Goal: Information Seeking & Learning: Learn about a topic

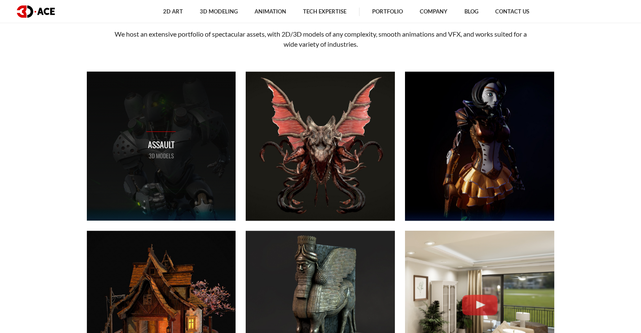
scroll to position [379, 0]
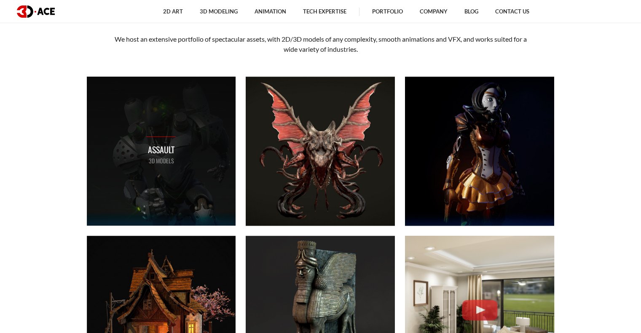
click at [166, 148] on p "Assault" at bounding box center [161, 149] width 30 height 13
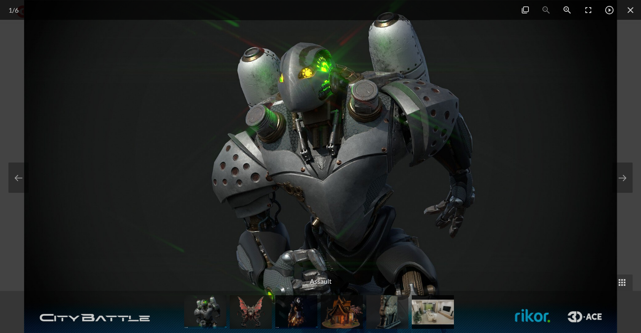
scroll to position [464, 0]
click at [10, 113] on div at bounding box center [320, 166] width 641 height 333
click at [631, 13] on span at bounding box center [630, 10] width 21 height 20
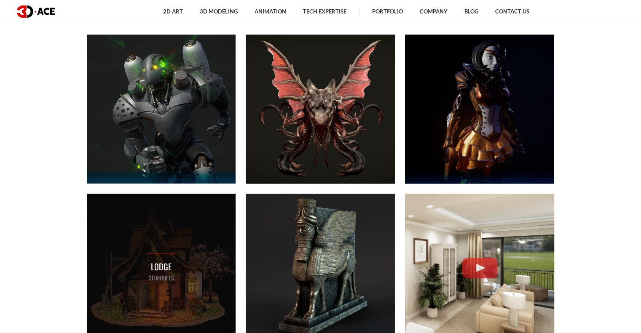
scroll to position [548, 0]
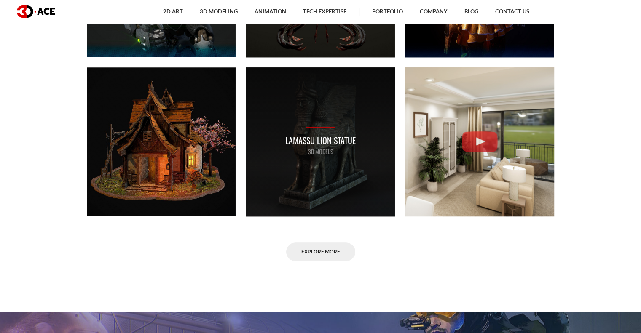
click at [327, 138] on p "Lamassu lion statue" at bounding box center [320, 140] width 70 height 13
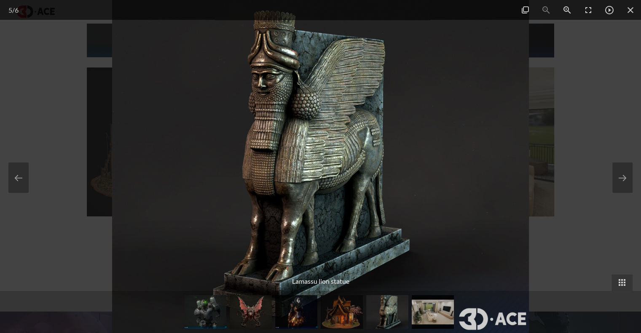
click at [58, 118] on div at bounding box center [320, 166] width 641 height 333
click at [618, 23] on div at bounding box center [320, 166] width 641 height 333
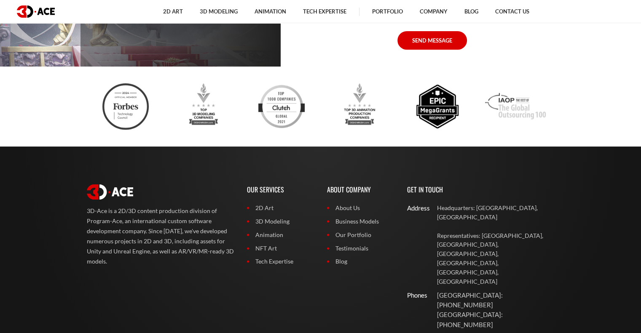
scroll to position [3373, 0]
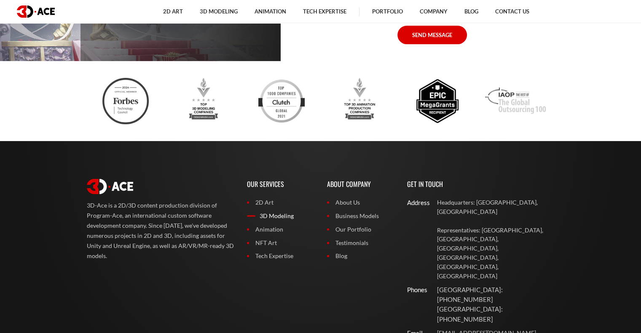
click at [277, 215] on link "3D Modeling" at bounding box center [280, 216] width 67 height 9
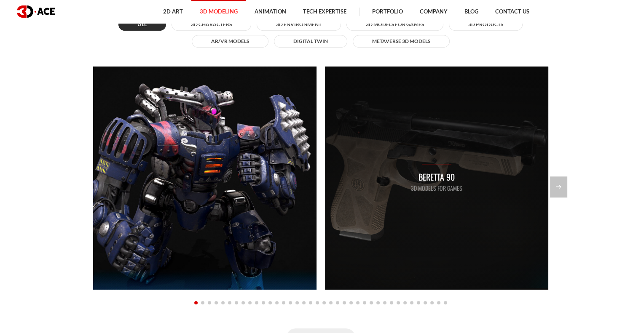
scroll to position [759, 0]
drag, startPoint x: 389, startPoint y: 165, endPoint x: 128, endPoint y: 171, distance: 261.0
click at [325, 171] on div "Beretta 90 3D Models for Games" at bounding box center [436, 178] width 223 height 223
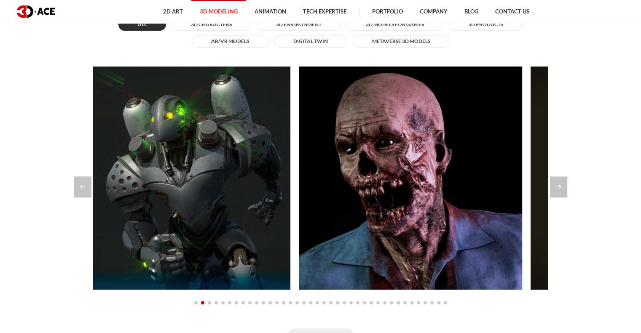
drag, startPoint x: 391, startPoint y: 164, endPoint x: 89, endPoint y: 167, distance: 302.7
click at [371, 167] on div "Zombie security guard 3D Characters" at bounding box center [411, 178] width 80 height 29
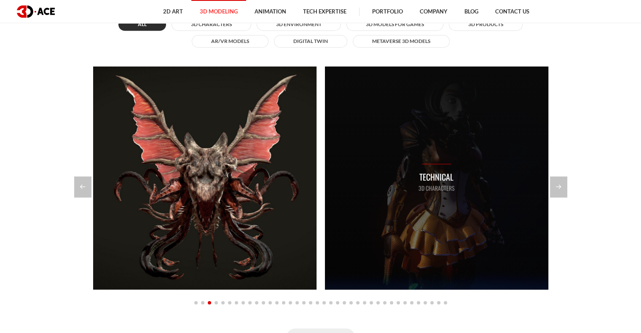
click at [325, 168] on div "Technical 3D Characters" at bounding box center [436, 178] width 223 height 223
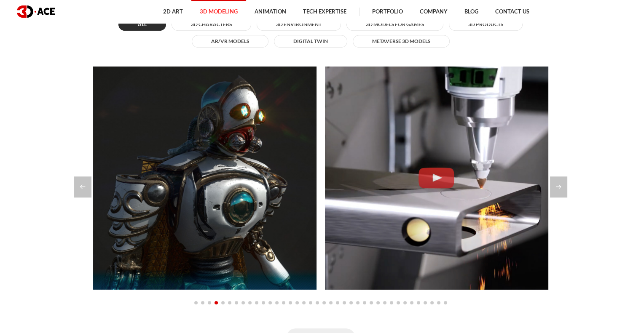
drag, startPoint x: 377, startPoint y: 151, endPoint x: 38, endPoint y: 166, distance: 339.7
click at [43, 166] on section "Explore our modeling portfolio All 3D Characters 3D Environment 3D Models for G…" at bounding box center [320, 159] width 641 height 427
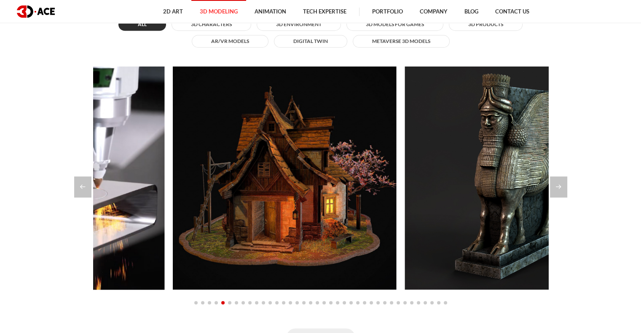
drag, startPoint x: 227, startPoint y: 159, endPoint x: 568, endPoint y: 161, distance: 341.5
click at [568, 161] on section "Explore our modeling portfolio All 3D Characters 3D Environment 3D Models for G…" at bounding box center [320, 159] width 641 height 427
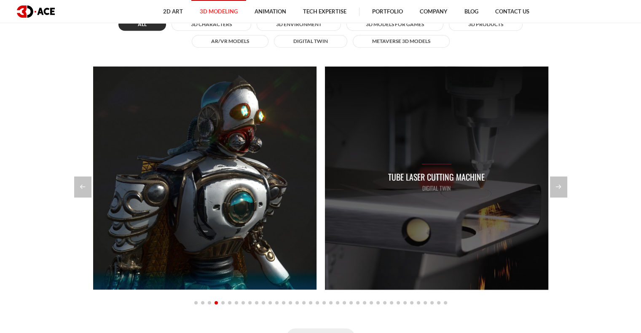
drag, startPoint x: 489, startPoint y: 180, endPoint x: 147, endPoint y: 176, distance: 342.4
click at [325, 176] on div "Tube Laser Cutting Machine Digital twin" at bounding box center [436, 178] width 223 height 223
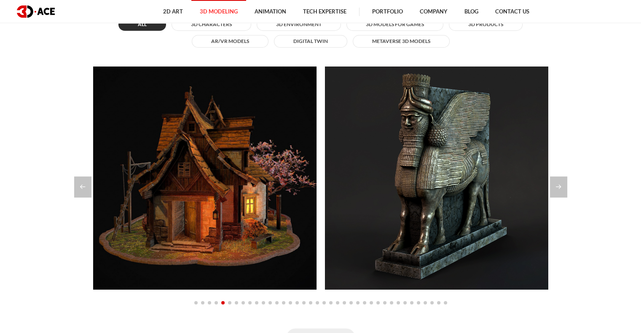
click at [3, 177] on section "Explore our modeling portfolio All 3D Characters 3D Environment 3D Models for G…" at bounding box center [320, 159] width 641 height 427
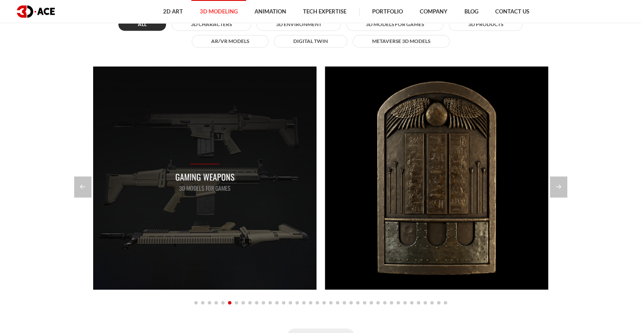
click at [210, 167] on div "Gaming Weapons 3D Models for Games" at bounding box center [204, 178] width 59 height 29
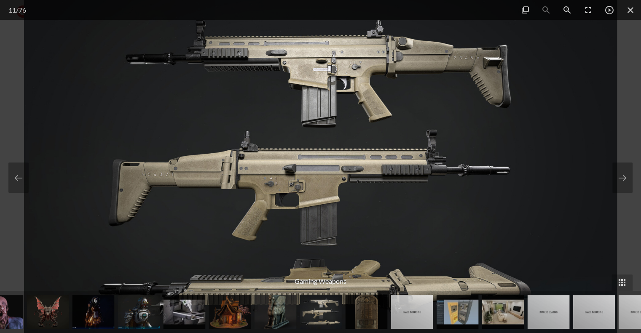
click at [19, 107] on div at bounding box center [320, 166] width 641 height 333
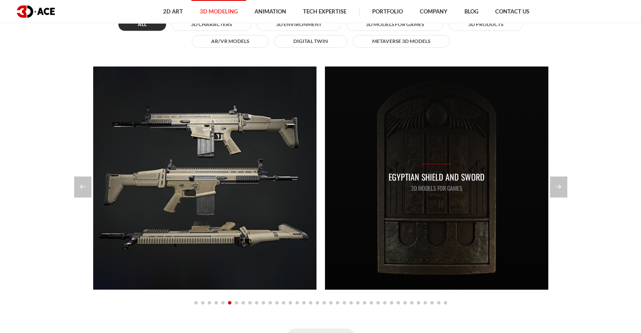
click at [325, 142] on div "Egyptian shield and sword 3D Models for Games" at bounding box center [436, 178] width 223 height 223
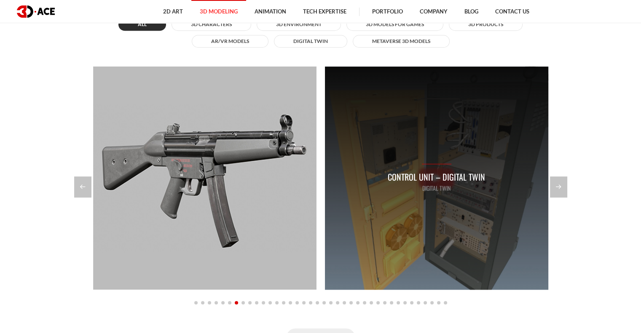
drag, startPoint x: 432, startPoint y: 127, endPoint x: 202, endPoint y: 129, distance: 230.2
click at [325, 128] on div "Control Unit – Digital Twin Digital twin" at bounding box center [436, 178] width 223 height 223
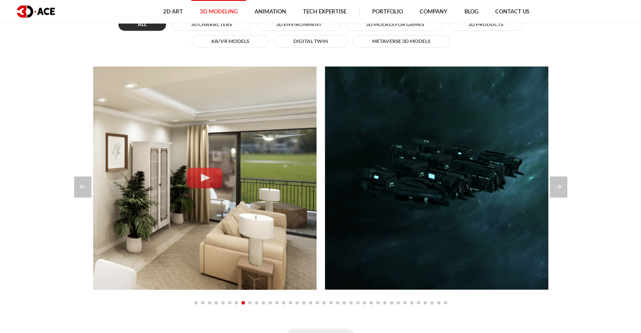
click at [30, 134] on section "Explore our modeling portfolio All 3D Characters 3D Environment 3D Models for G…" at bounding box center [320, 159] width 641 height 427
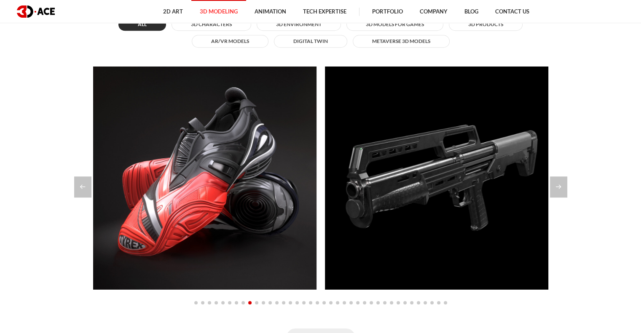
drag, startPoint x: 432, startPoint y: 118, endPoint x: 84, endPoint y: 121, distance: 347.8
click at [325, 121] on div "Kel Tec KS7 Pump Shotgun 12 GA 3D Models for Games" at bounding box center [436, 178] width 223 height 223
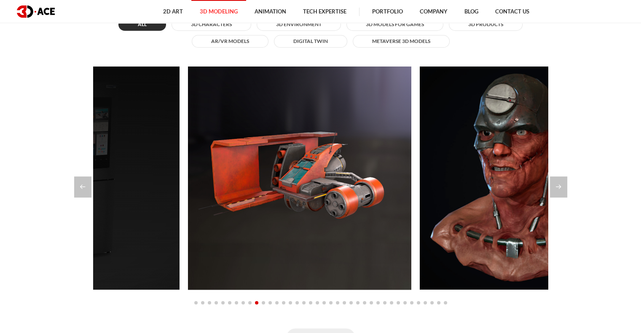
drag, startPoint x: 122, startPoint y: 120, endPoint x: 107, endPoint y: 120, distance: 14.8
click at [118, 121] on div "Kitchen Fridge 3D Products" at bounding box center [67, 178] width 223 height 223
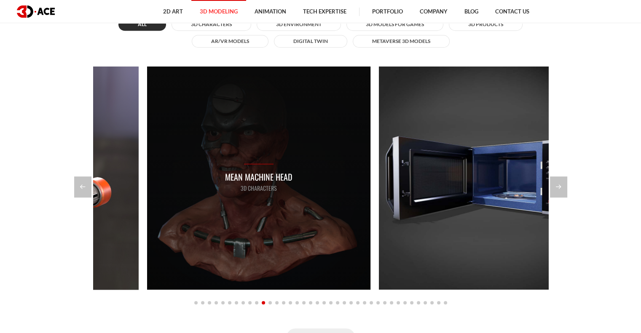
drag, startPoint x: 136, startPoint y: 119, endPoint x: 187, endPoint y: 121, distance: 51.0
click at [187, 121] on div "Mean Machine Head 3D Characters" at bounding box center [258, 178] width 223 height 223
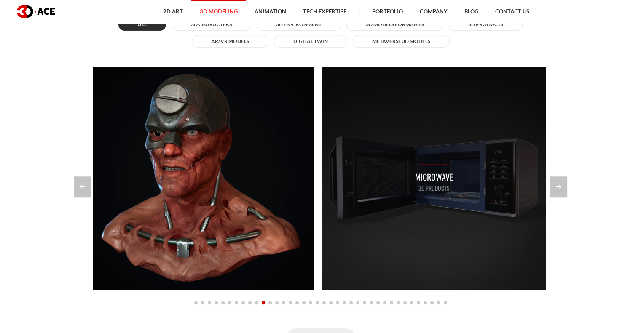
drag, startPoint x: 423, startPoint y: 134, endPoint x: 277, endPoint y: 124, distance: 146.2
click at [323, 130] on div "Microwave 3D Products" at bounding box center [434, 178] width 223 height 223
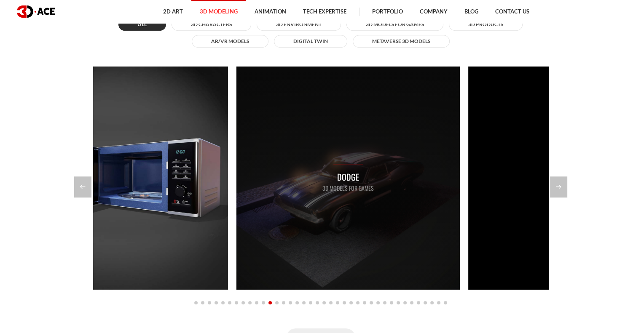
drag, startPoint x: 422, startPoint y: 114, endPoint x: 507, endPoint y: 111, distance: 84.8
click at [460, 111] on div "Dodge 3D Models for Games" at bounding box center [348, 178] width 223 height 223
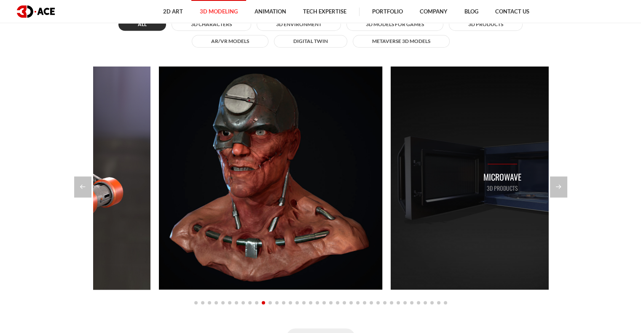
drag, startPoint x: 340, startPoint y: 112, endPoint x: 385, endPoint y: 111, distance: 44.7
click at [391, 111] on div "Microwave 3D Products" at bounding box center [502, 178] width 223 height 223
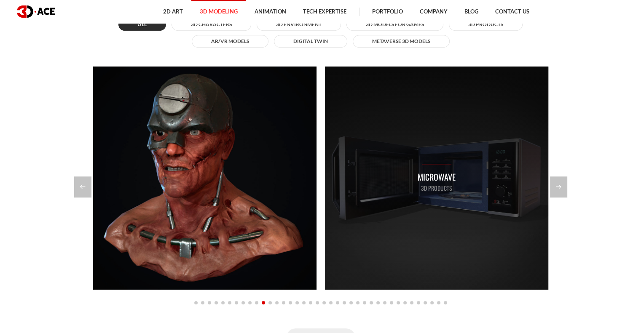
drag, startPoint x: 385, startPoint y: 111, endPoint x: 225, endPoint y: 115, distance: 159.8
click at [325, 114] on div "Microwave 3D Products" at bounding box center [436, 178] width 223 height 223
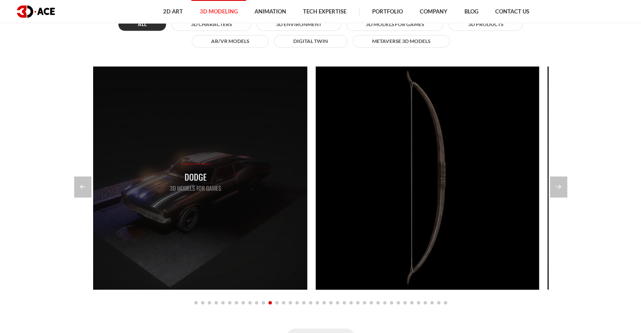
drag, startPoint x: 332, startPoint y: 112, endPoint x: 201, endPoint y: 115, distance: 131.2
click at [316, 115] on div "Bow set" at bounding box center [427, 178] width 223 height 223
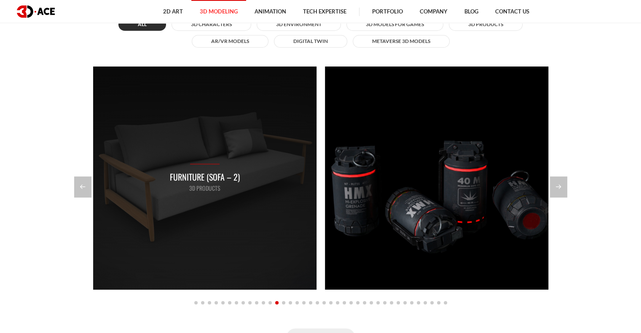
drag, startPoint x: 280, startPoint y: 114, endPoint x: 180, endPoint y: 115, distance: 99.9
click at [188, 115] on div "Furniture (Sofa – 2) 3D Products" at bounding box center [204, 178] width 223 height 223
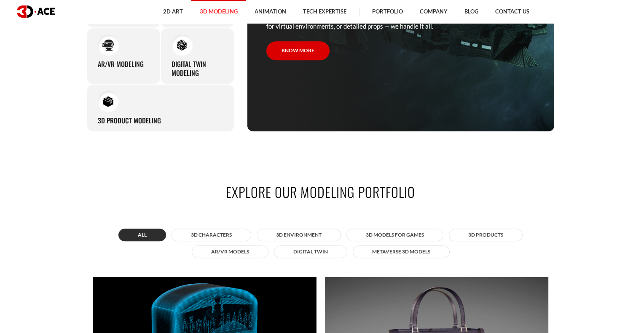
scroll to position [506, 0]
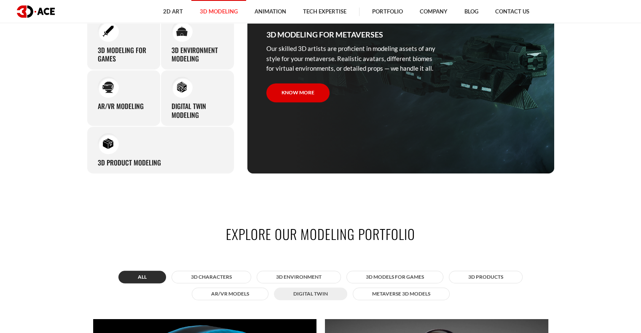
click at [324, 295] on button "Digital twin" at bounding box center [310, 294] width 73 height 13
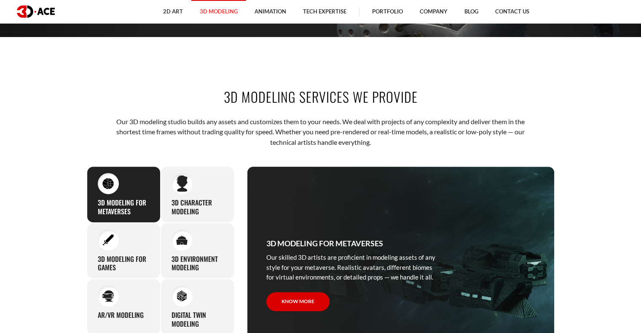
scroll to position [0, 0]
